Goal: Transaction & Acquisition: Purchase product/service

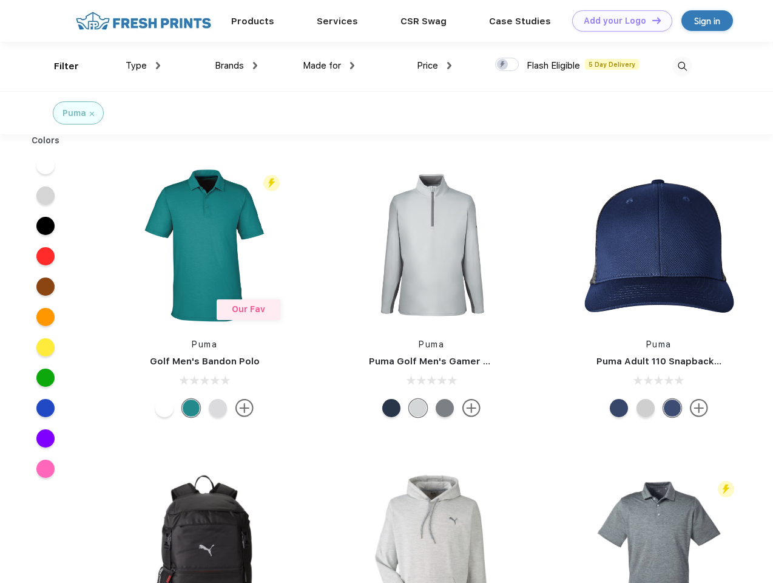
scroll to position [1, 0]
click at [618, 21] on link "Add your Logo Design Tool" at bounding box center [622, 20] width 100 height 21
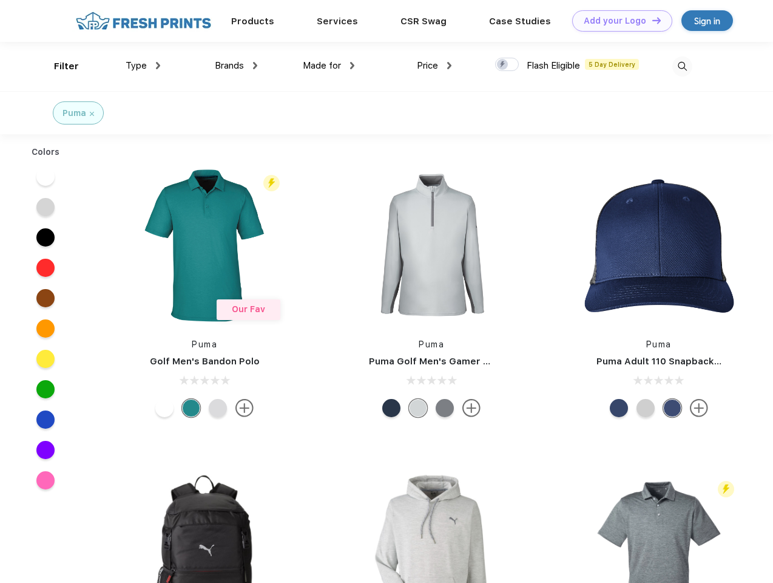
click at [0, 0] on div "Design Tool" at bounding box center [0, 0] width 0 height 0
click at [651, 20] on link "Add your Logo Design Tool" at bounding box center [622, 20] width 100 height 21
click at [58, 66] on div "Filter" at bounding box center [66, 66] width 25 height 14
click at [143, 66] on span "Type" at bounding box center [136, 65] width 21 height 11
click at [236, 66] on span "Brands" at bounding box center [229, 65] width 29 height 11
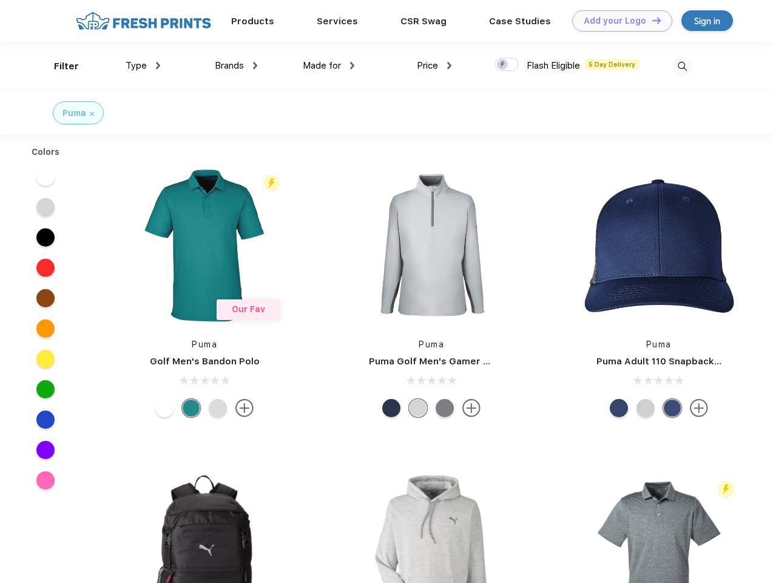
click at [329, 66] on span "Made for" at bounding box center [322, 65] width 38 height 11
click at [435, 66] on span "Price" at bounding box center [427, 65] width 21 height 11
click at [507, 65] on div at bounding box center [507, 64] width 24 height 13
click at [503, 65] on input "checkbox" at bounding box center [499, 61] width 8 height 8
click at [682, 66] on img at bounding box center [682, 66] width 20 height 20
